Goal: Task Accomplishment & Management: Manage account settings

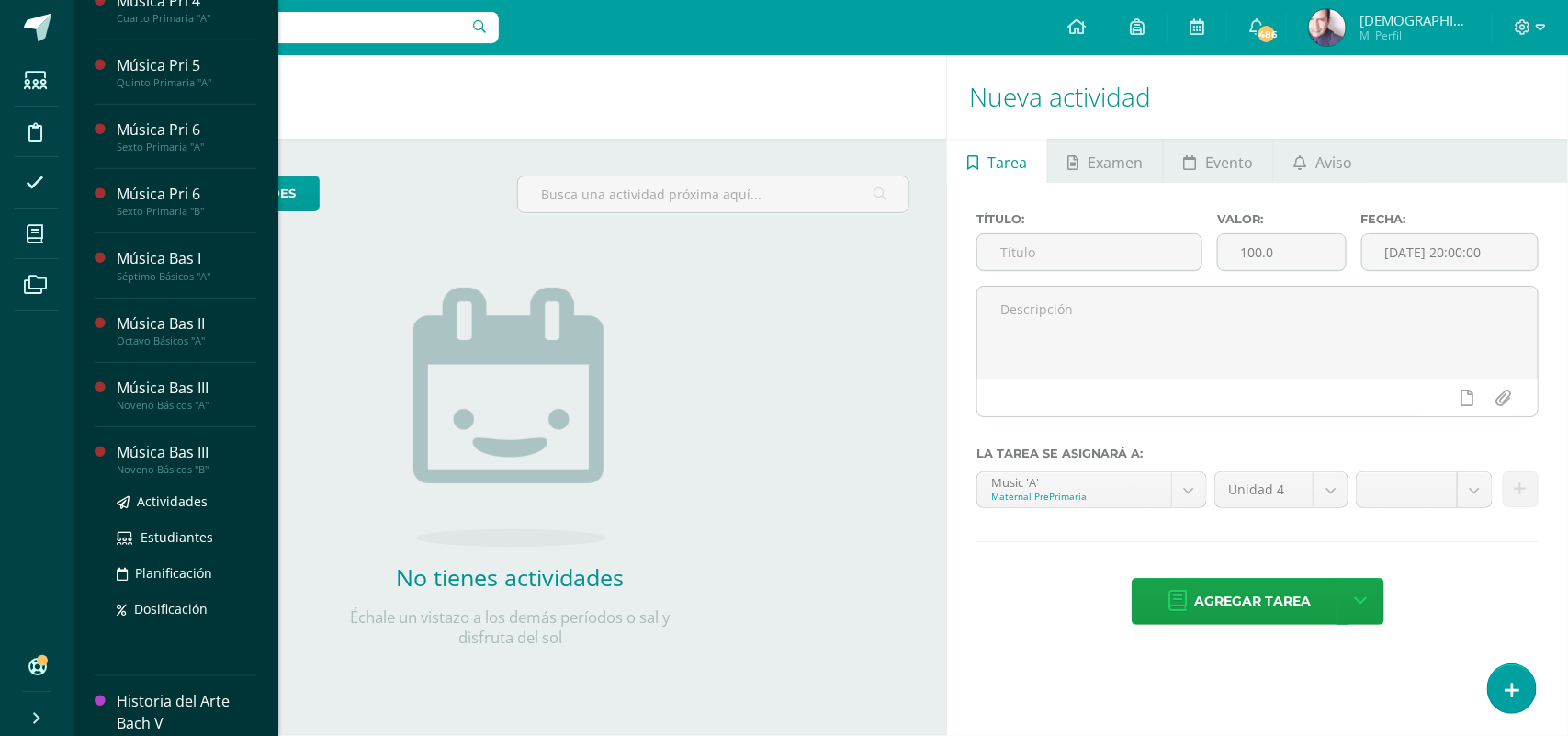
scroll to position [632, 0]
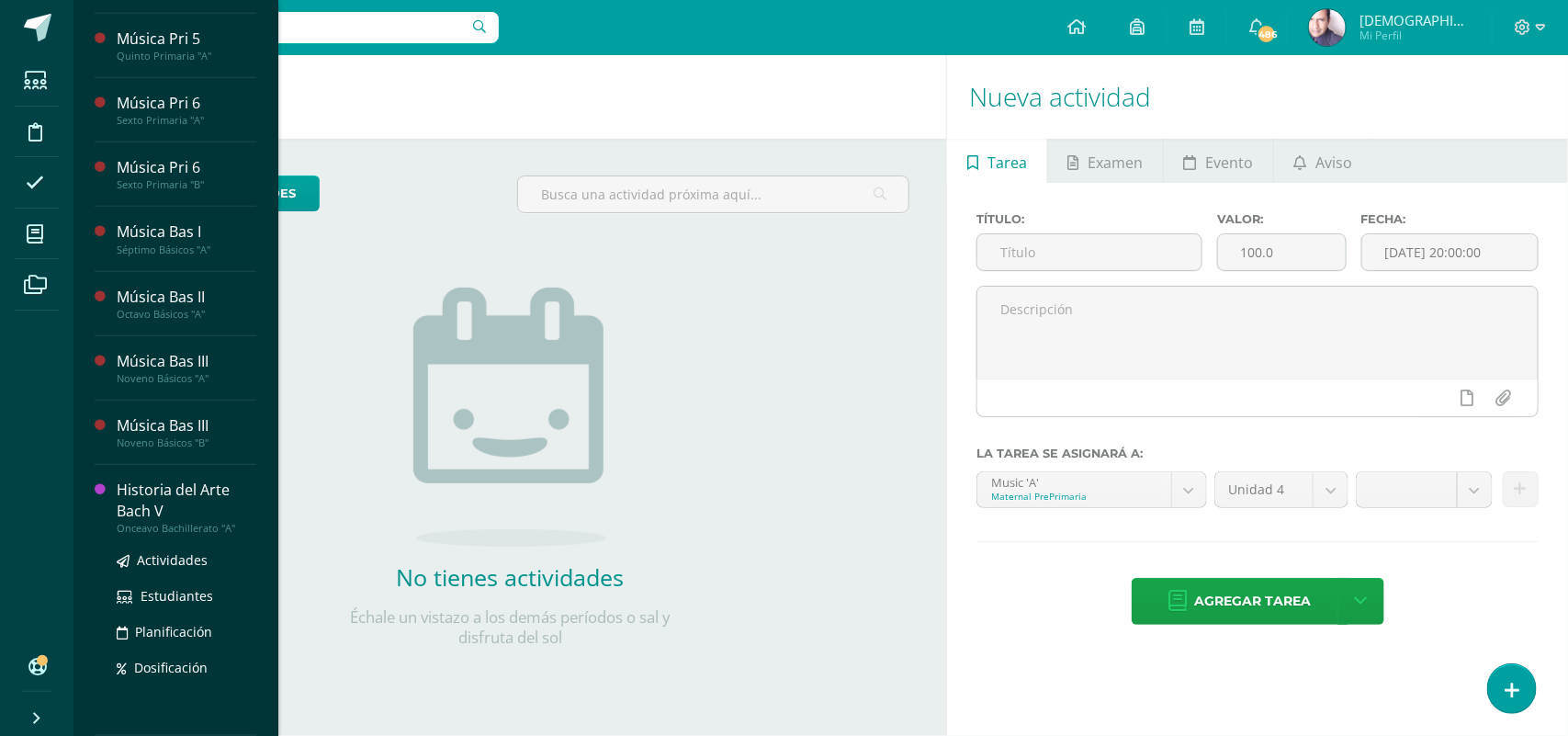
click at [157, 505] on div "Historia del Arte Bach V" at bounding box center [186, 500] width 140 height 42
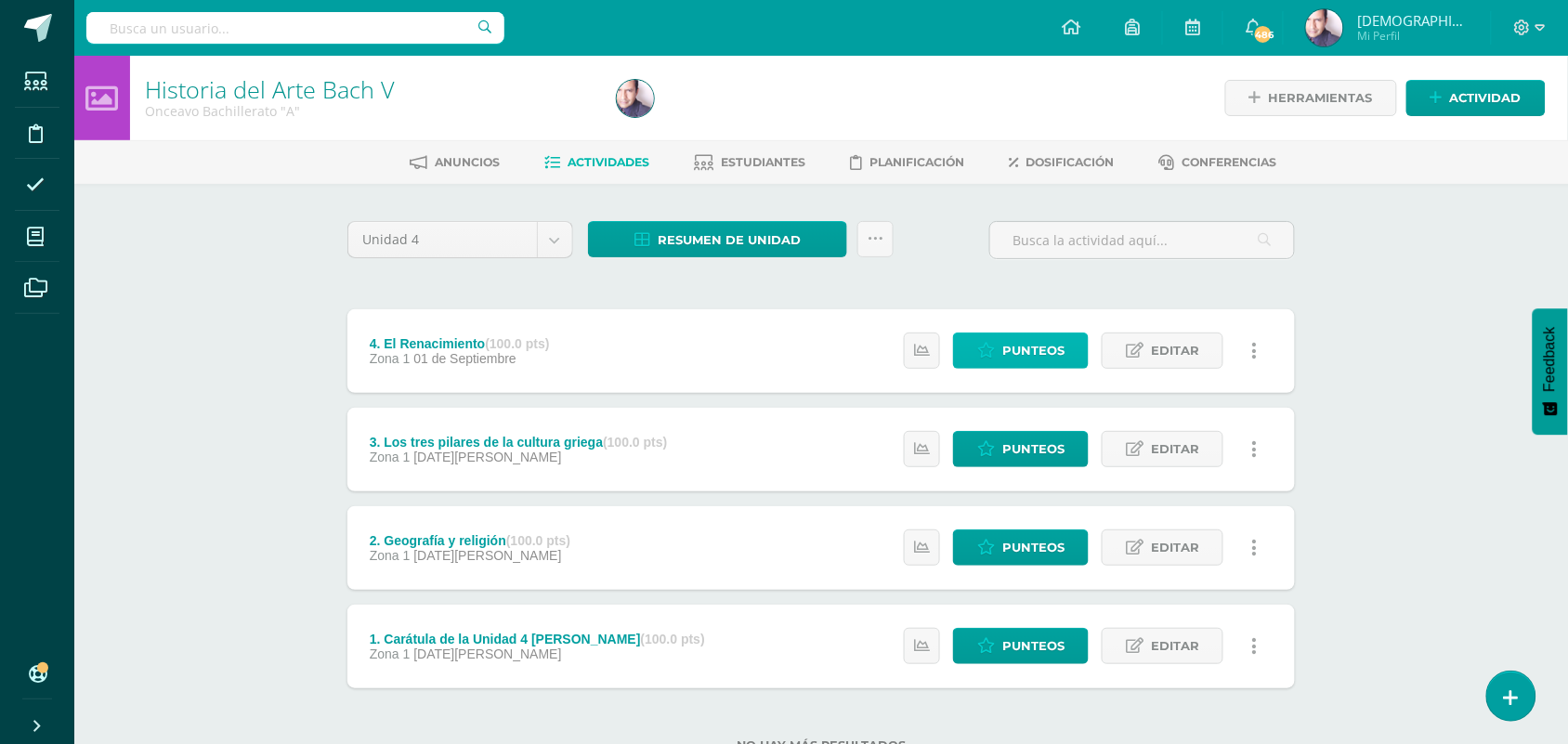
click at [1034, 351] on span "Punteos" at bounding box center [1033, 351] width 62 height 35
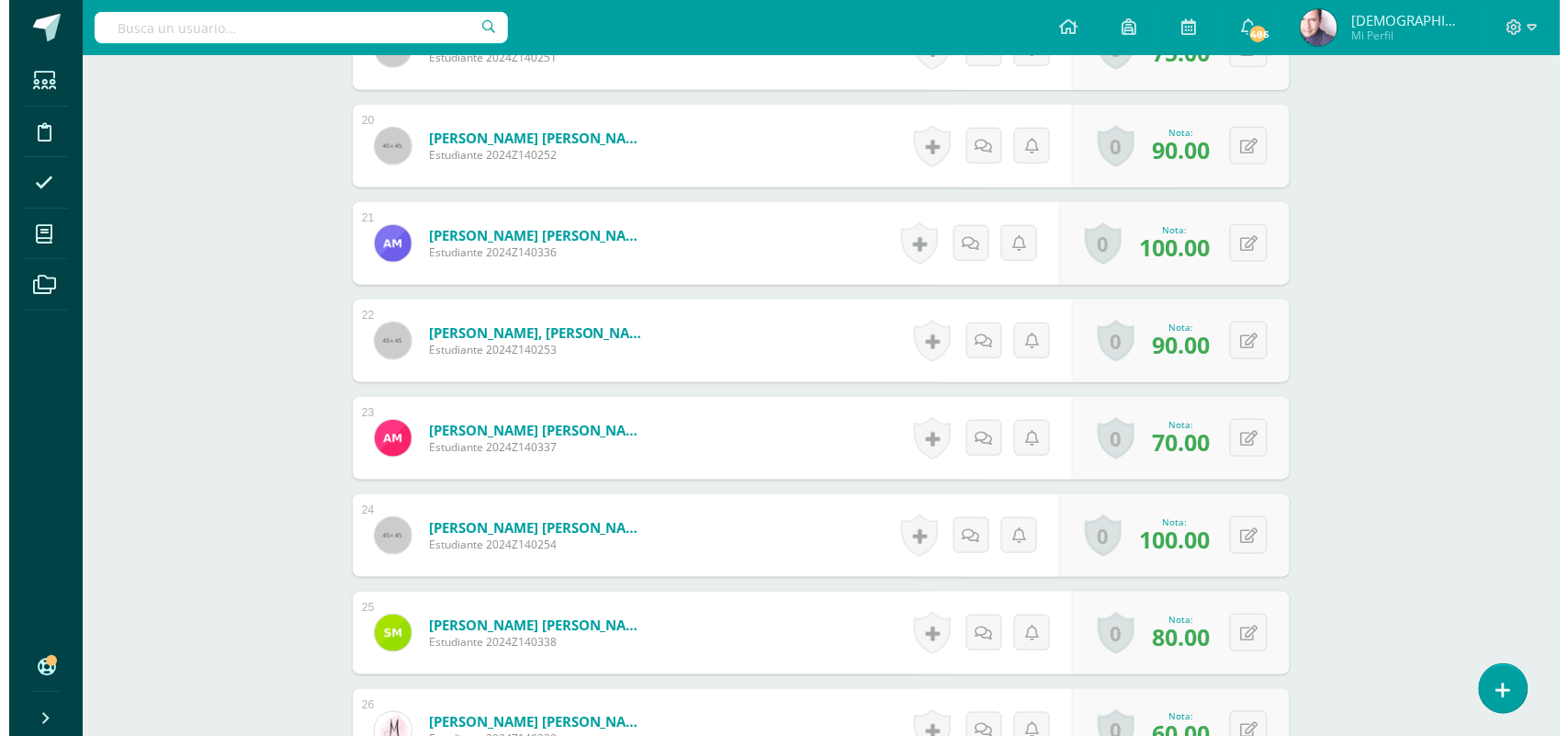
scroll to position [2386, 0]
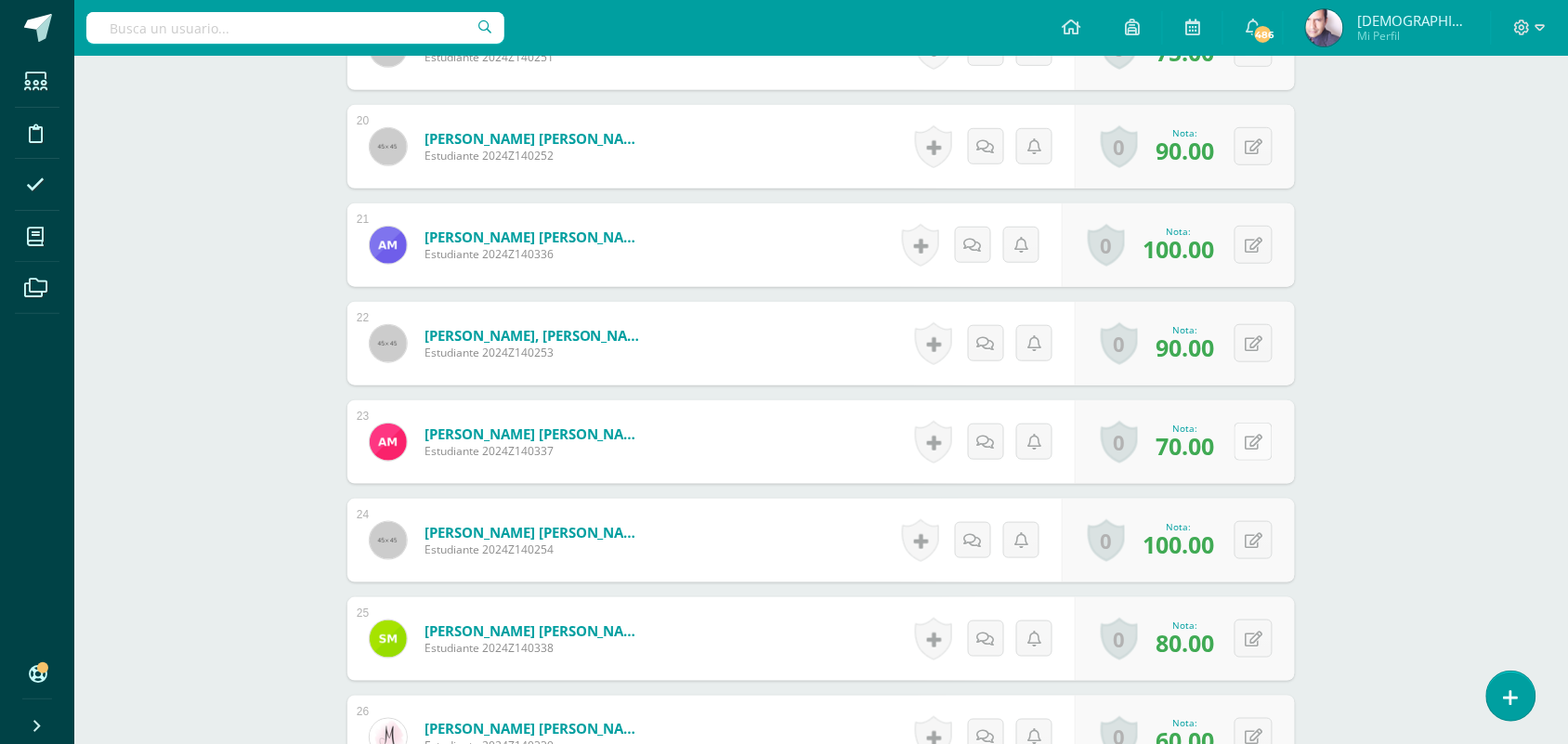
click at [1255, 438] on icon at bounding box center [1254, 443] width 18 height 16
type input "100"
click at [922, 442] on link at bounding box center [921, 442] width 38 height 42
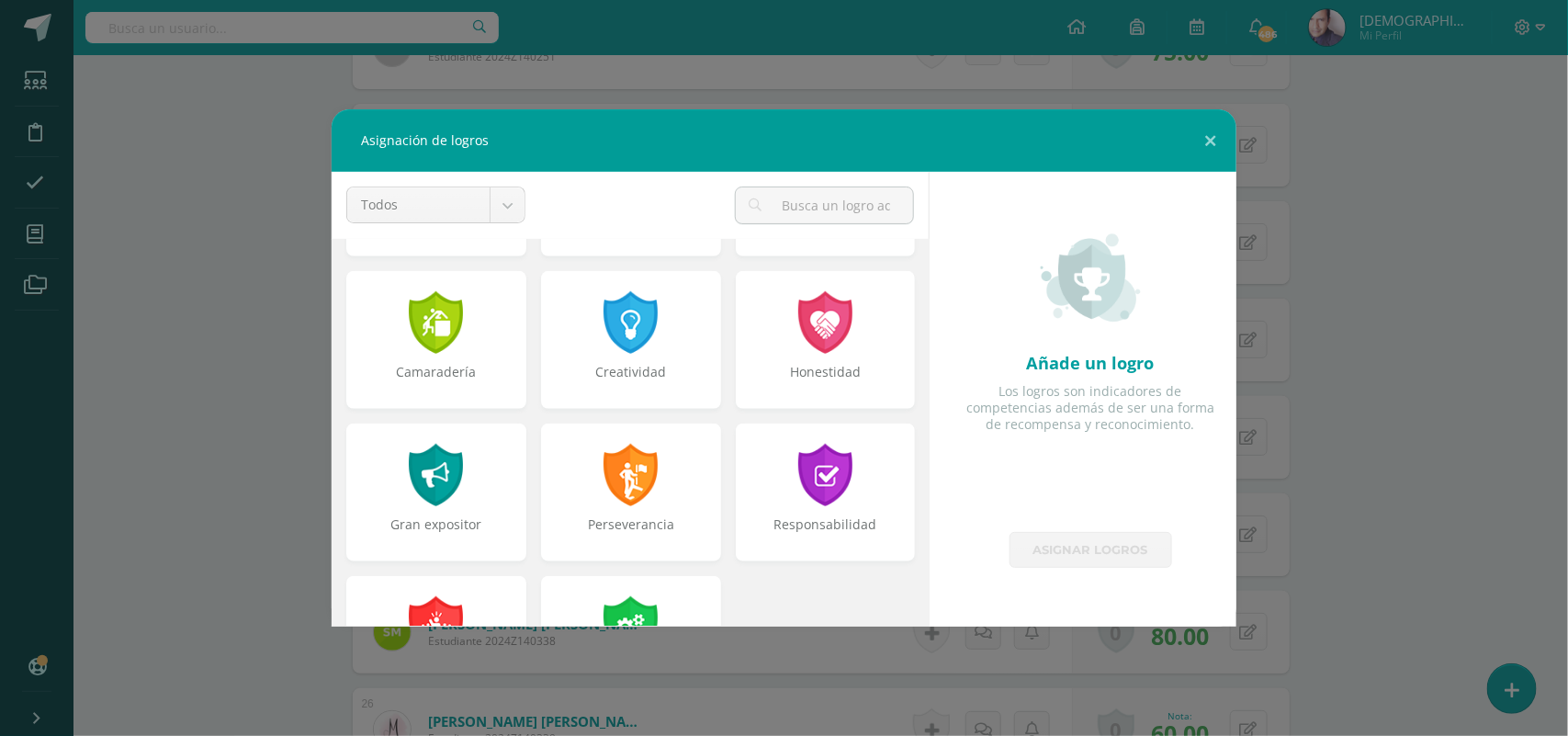
scroll to position [689, 0]
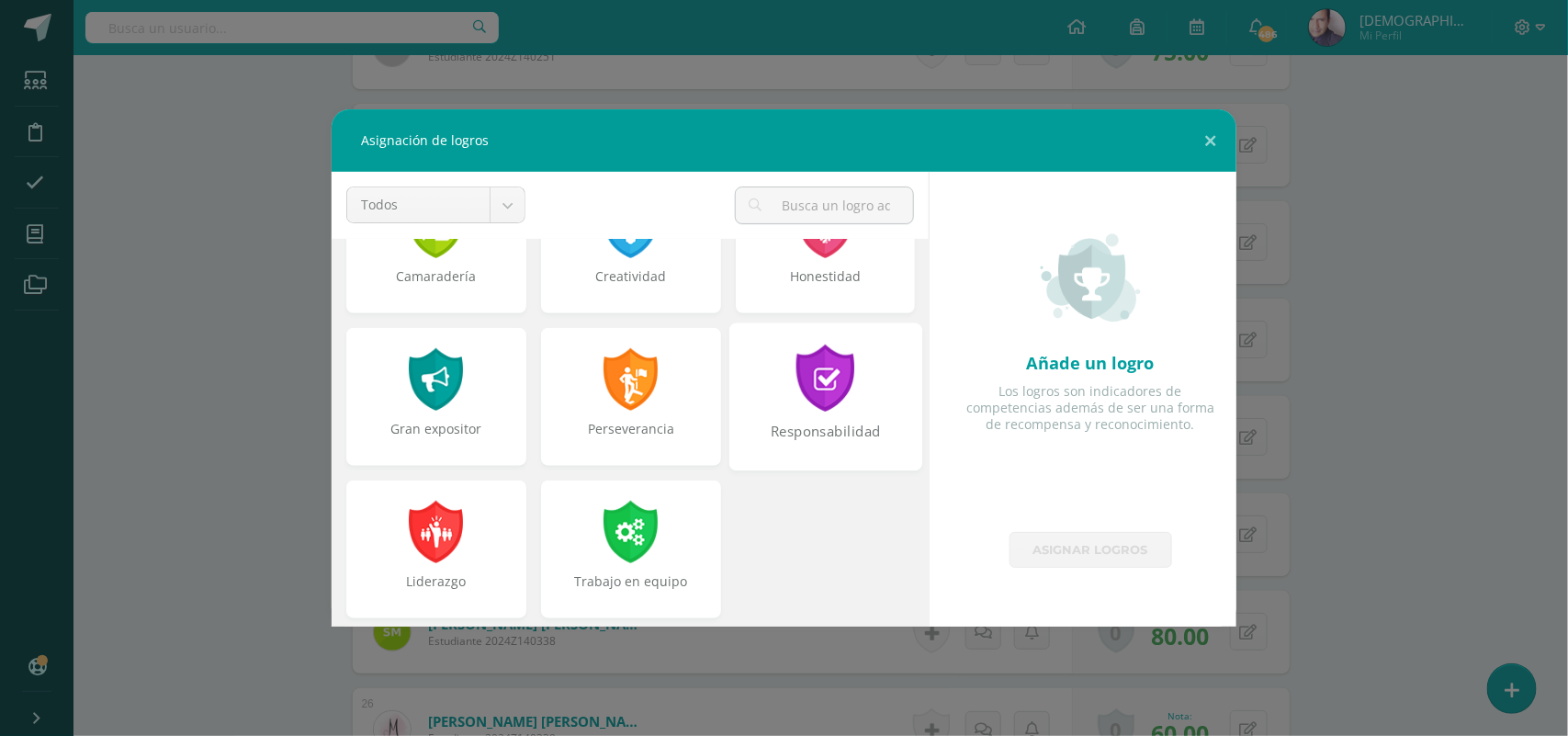
click at [802, 393] on div at bounding box center [825, 378] width 64 height 67
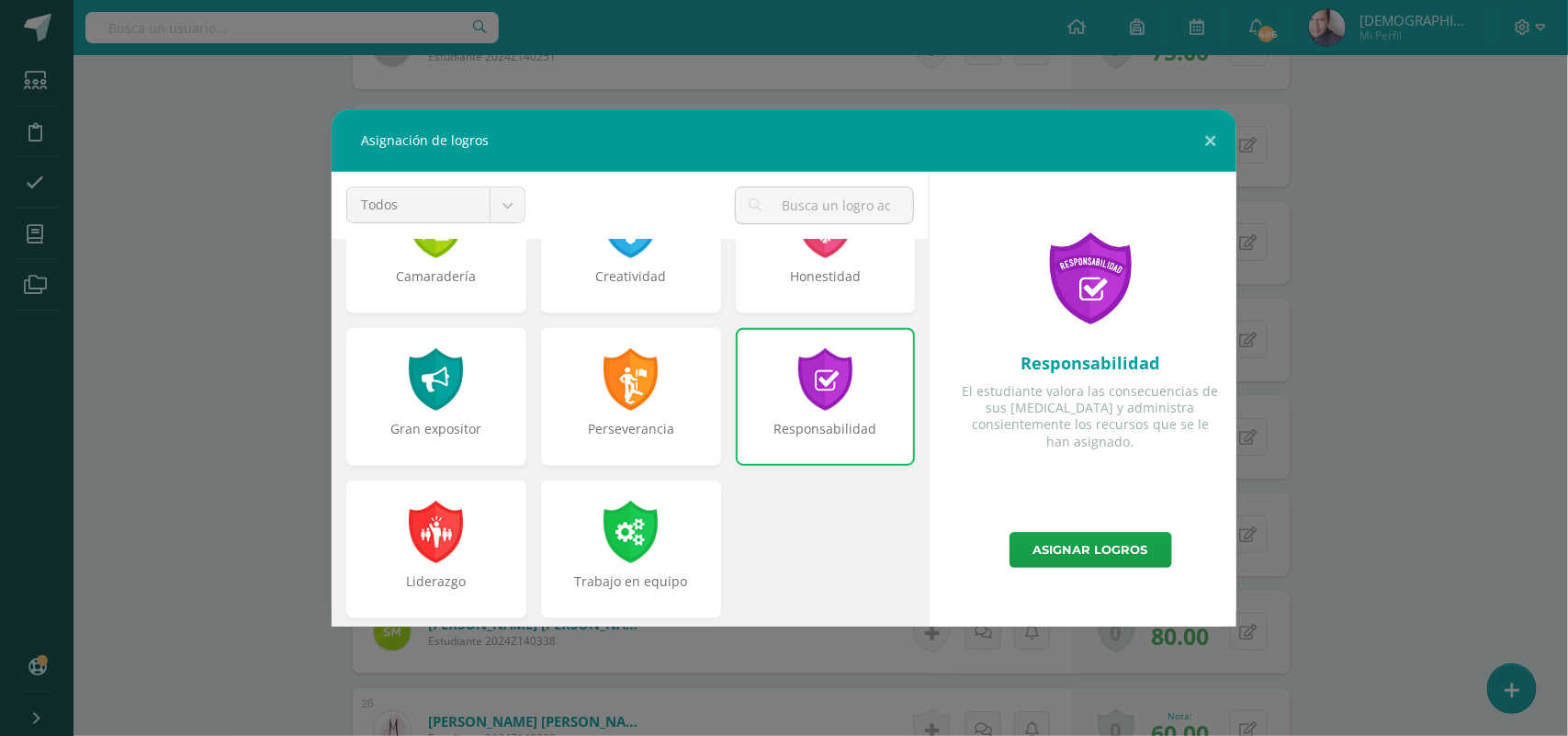
click at [801, 391] on div at bounding box center [825, 379] width 59 height 63
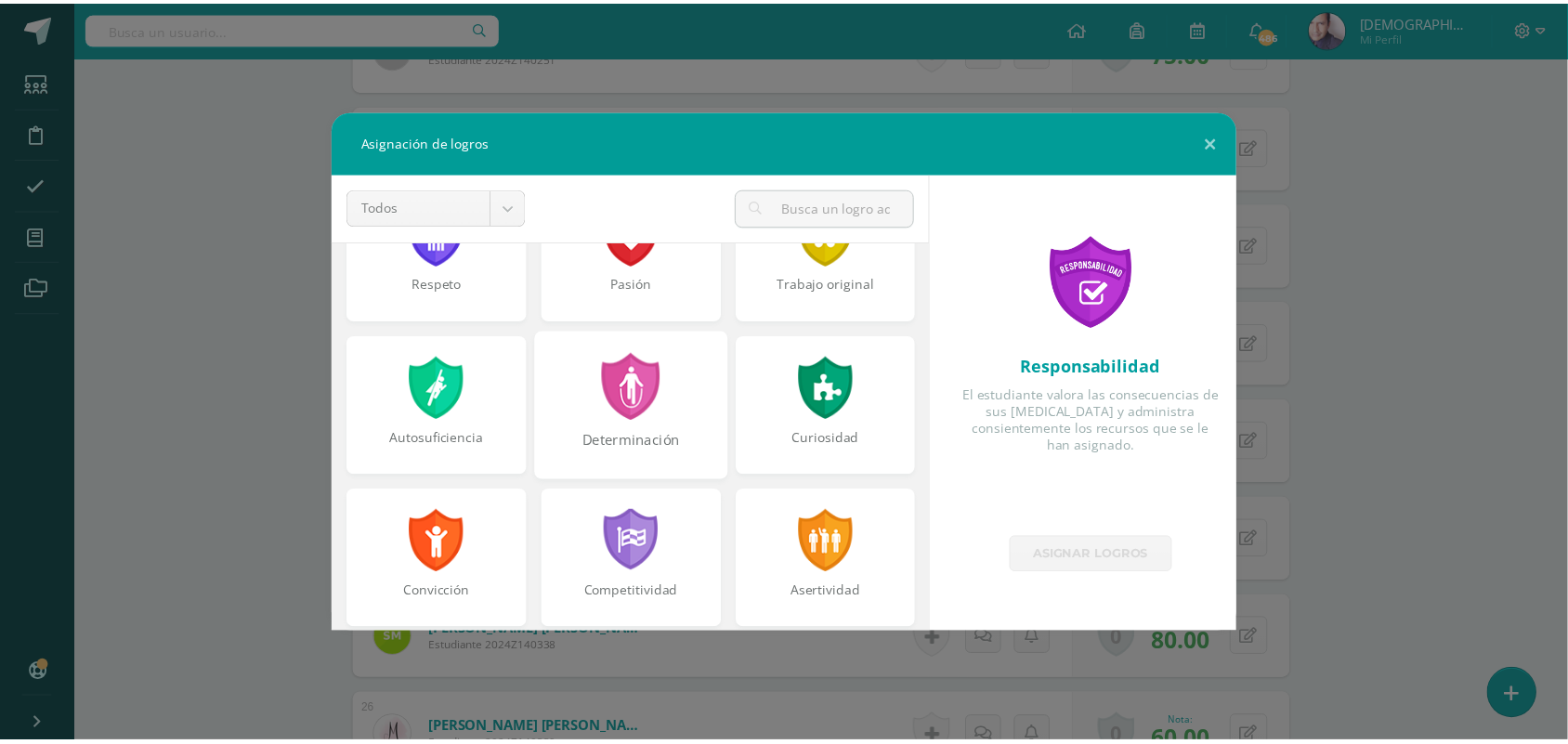
scroll to position [117, 0]
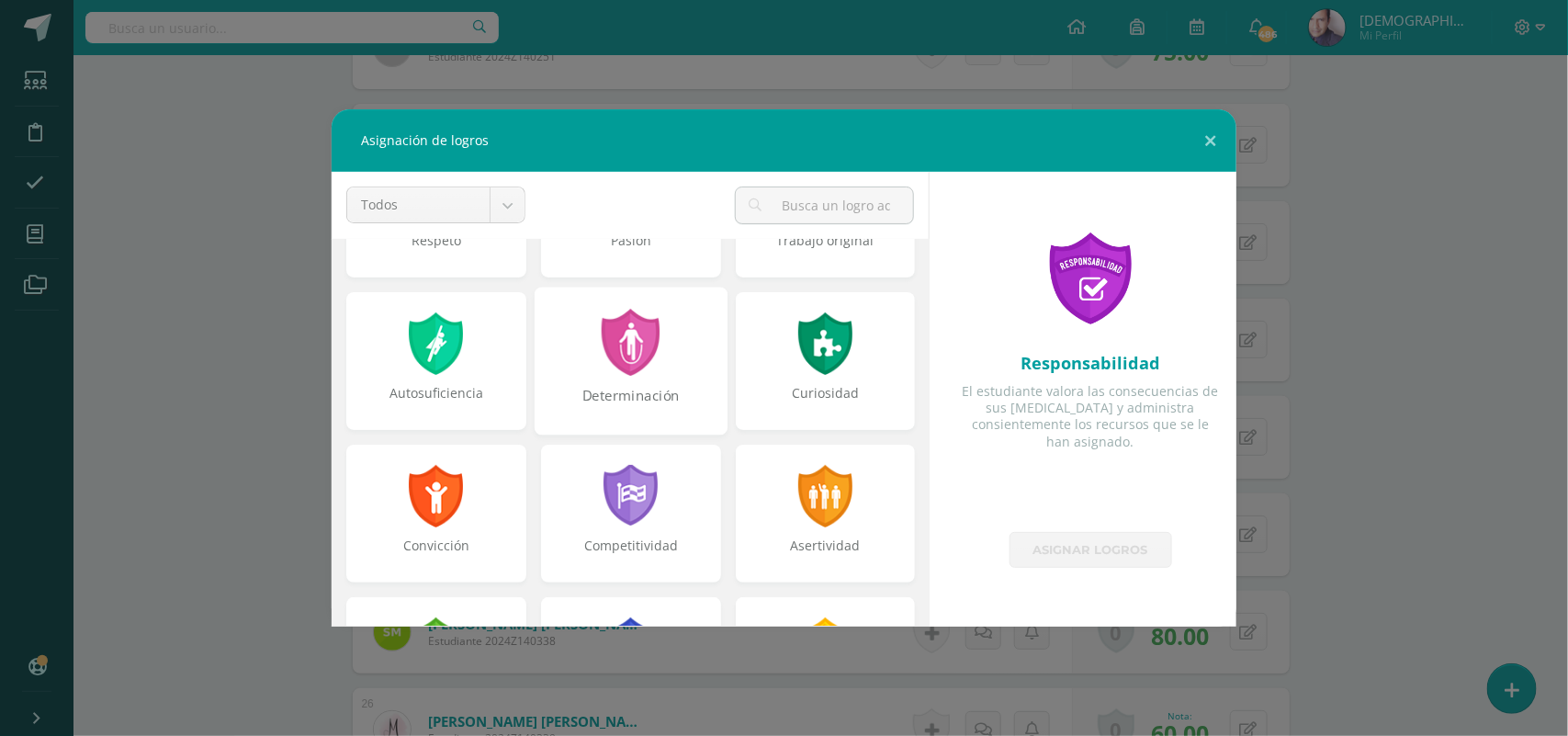
click at [613, 359] on div at bounding box center [630, 342] width 64 height 67
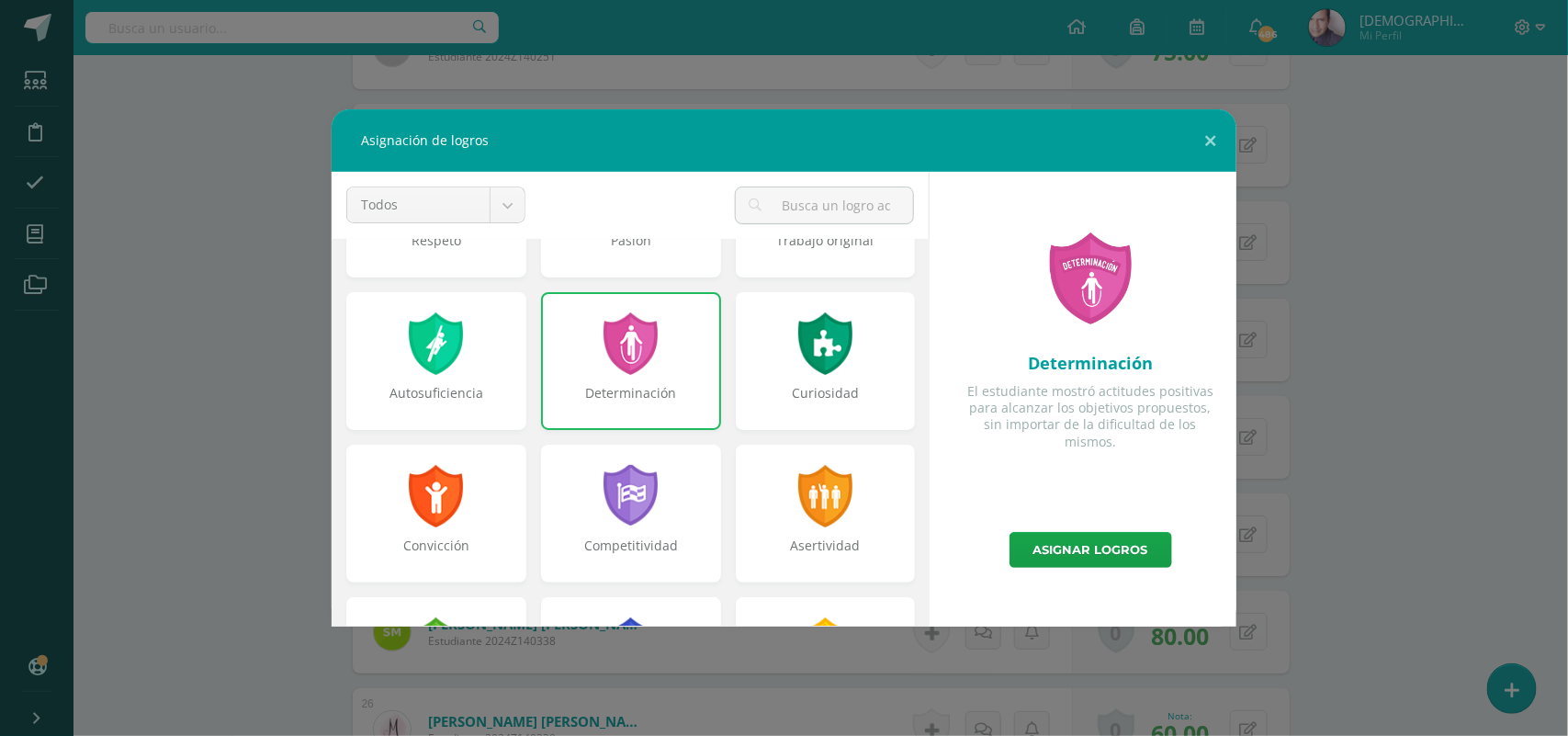
click at [614, 352] on div at bounding box center [631, 344] width 59 height 63
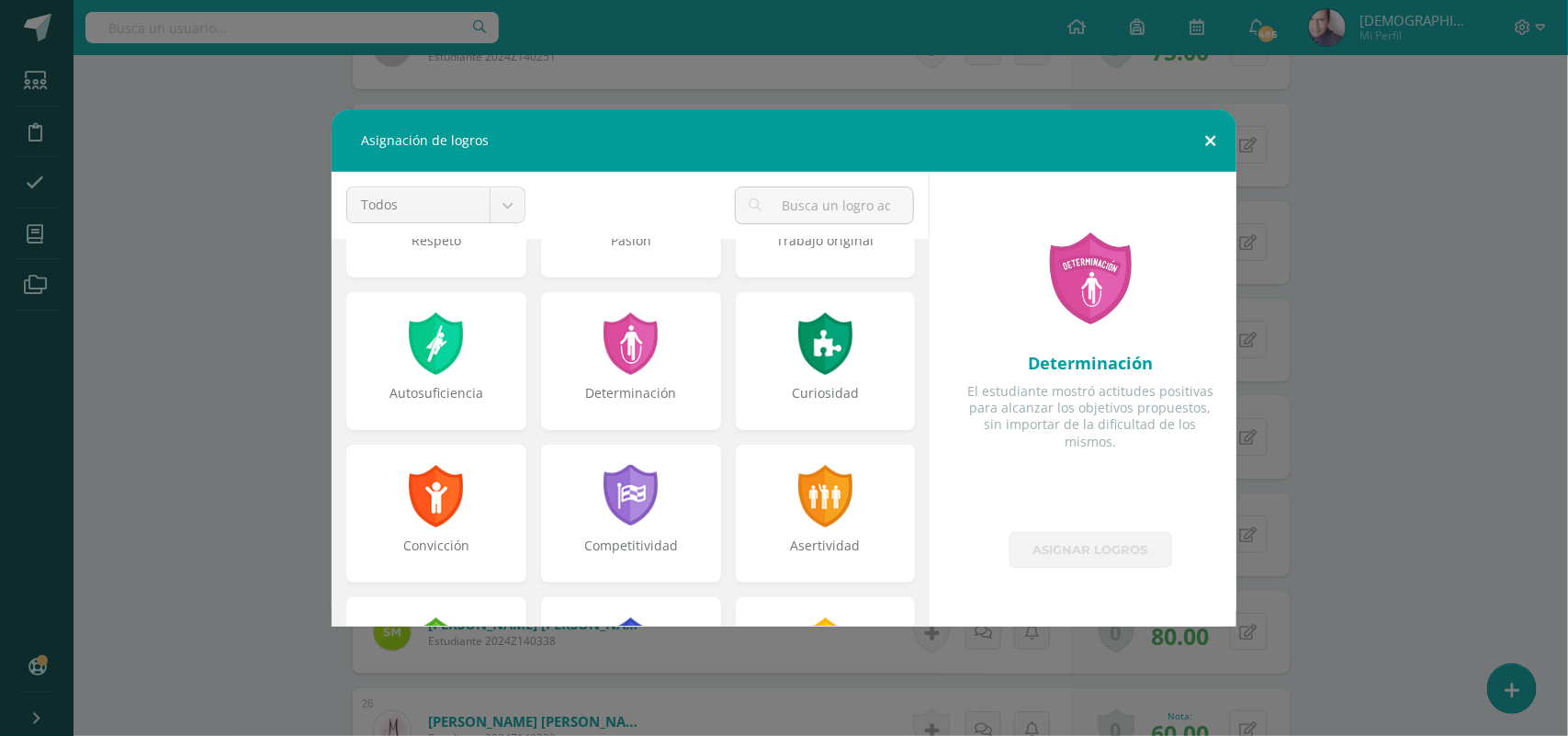
click at [1212, 136] on button at bounding box center [1210, 141] width 53 height 63
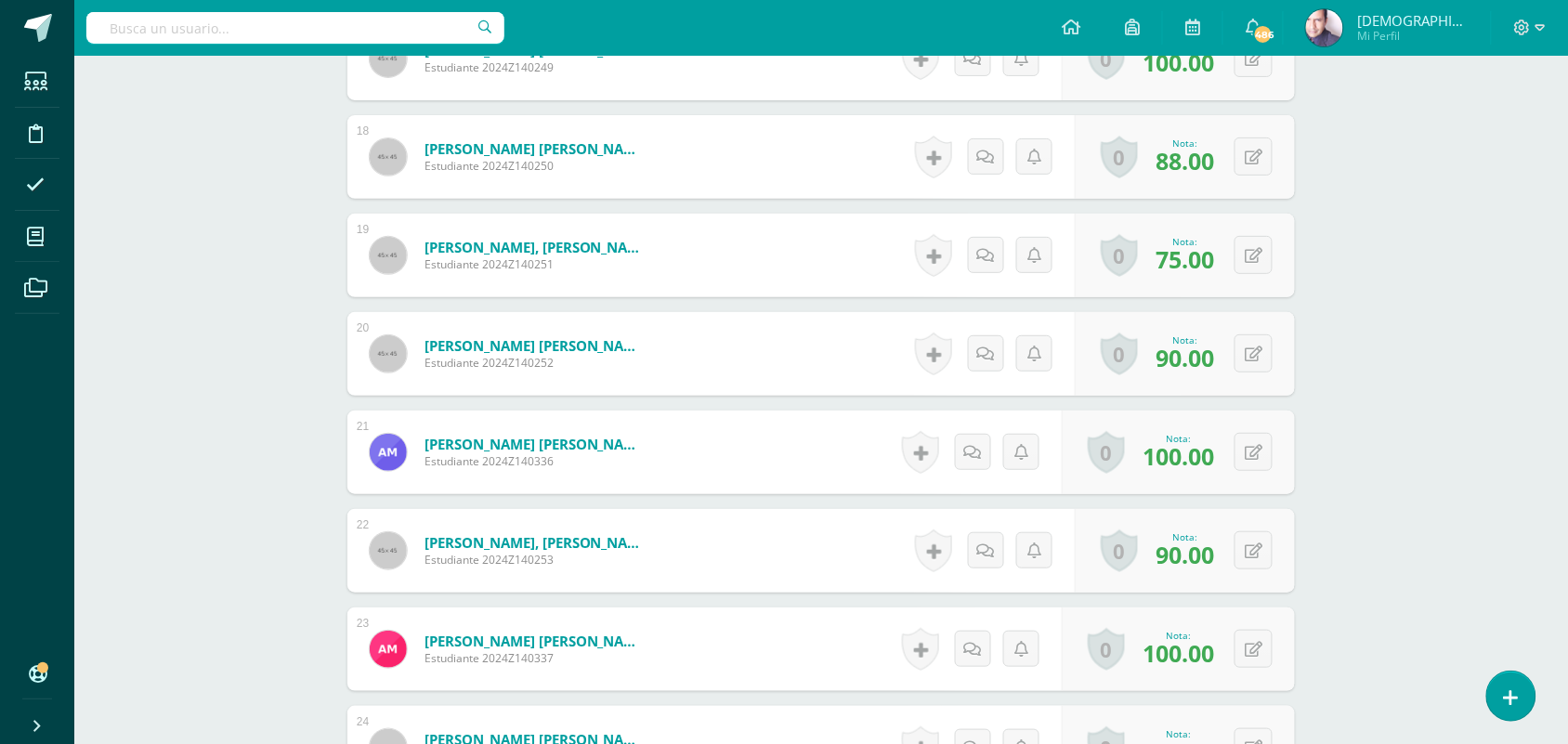
scroll to position [1715, 0]
